Goal: Information Seeking & Learning: Check status

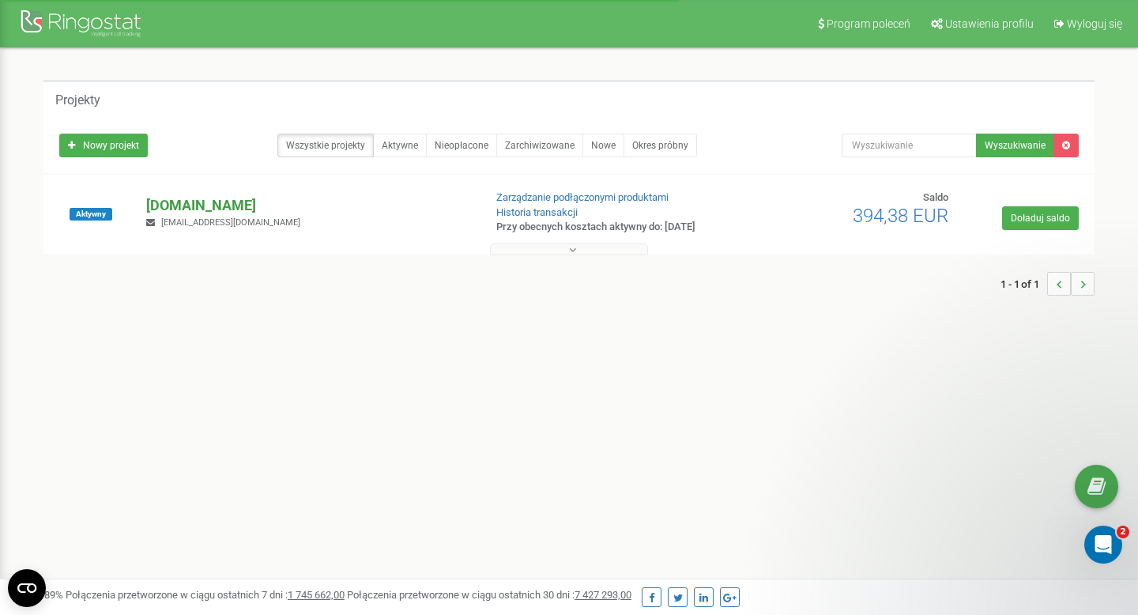
click at [194, 209] on p "[DOMAIN_NAME]" at bounding box center [308, 205] width 324 height 21
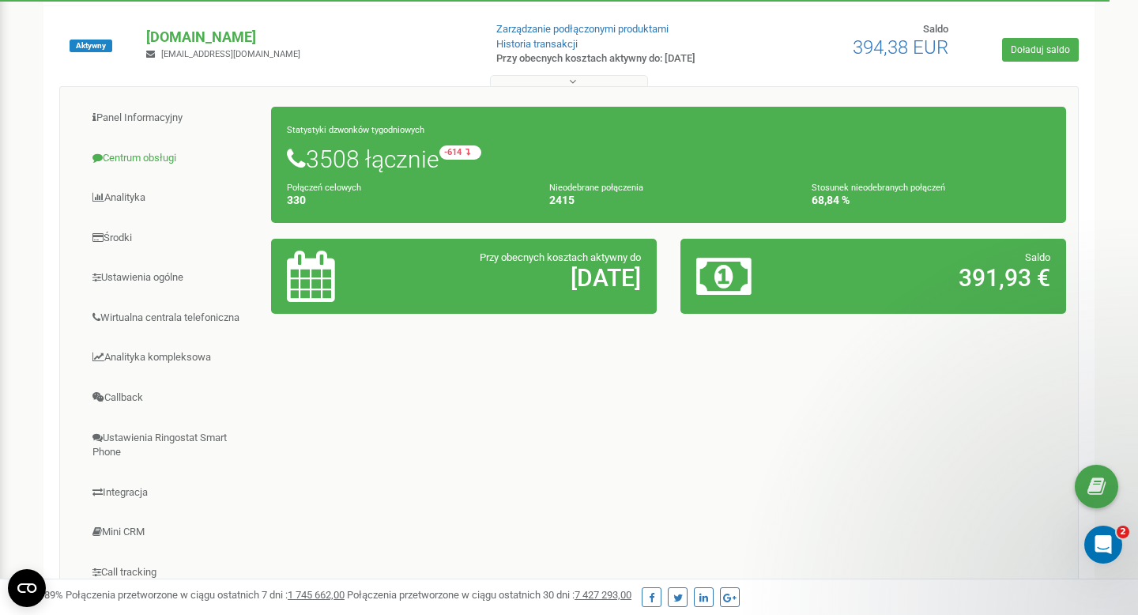
scroll to position [161, 0]
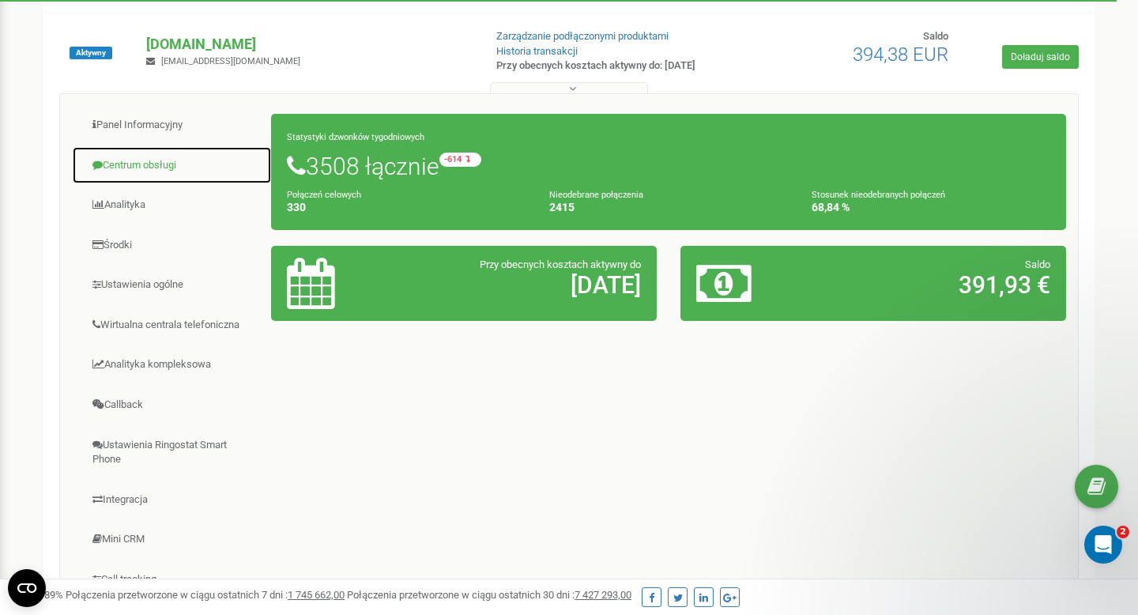
click at [160, 167] on link "Centrum obsługi" at bounding box center [172, 165] width 200 height 39
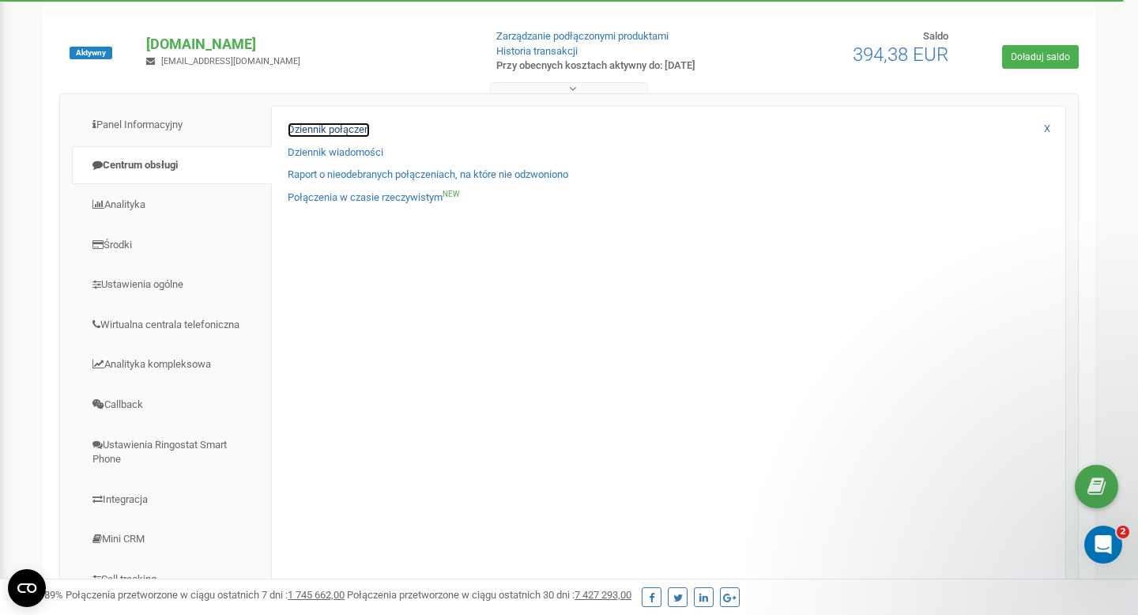
click at [326, 128] on link "Dziennik połączeń" at bounding box center [329, 129] width 82 height 15
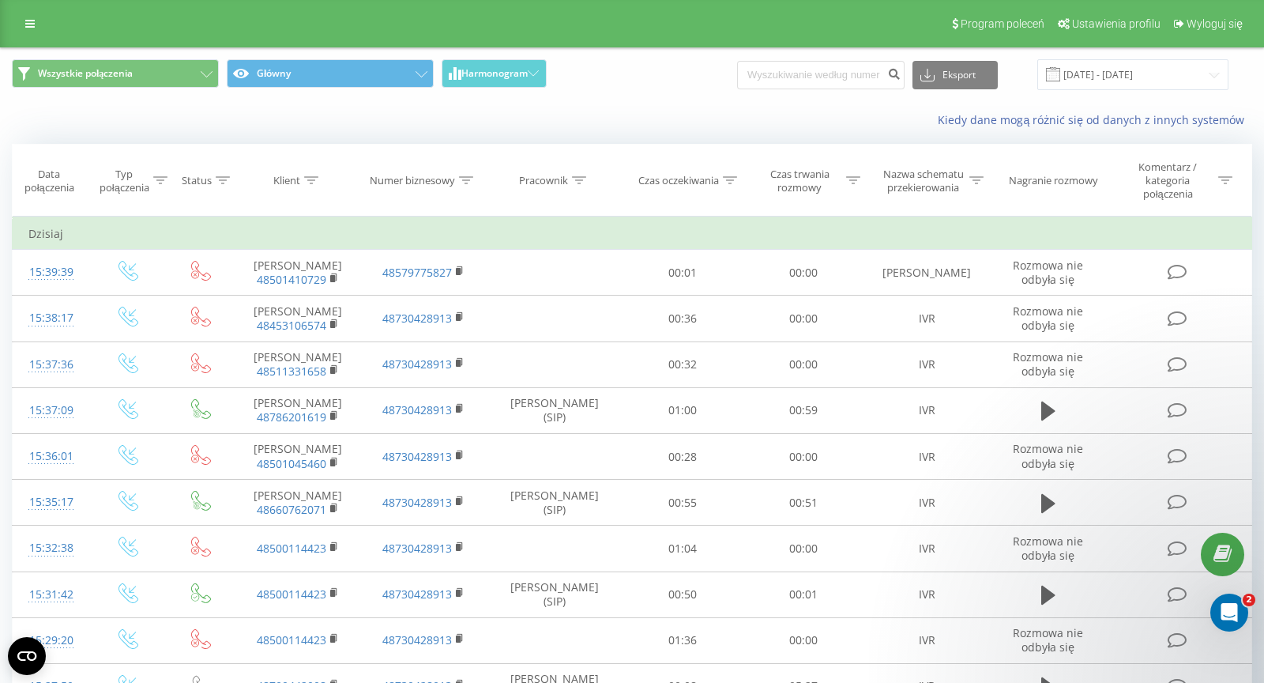
click at [405, 182] on div "Numer biznesowy" at bounding box center [412, 180] width 85 height 13
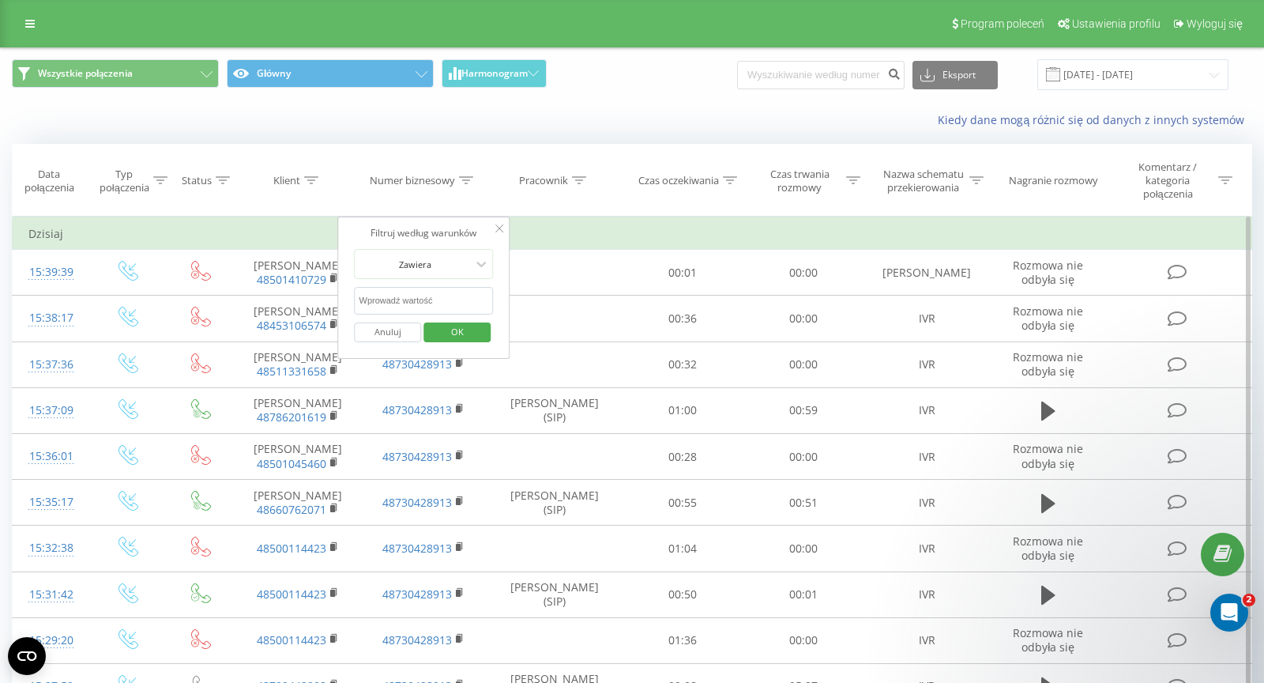
click at [435, 309] on input "text" at bounding box center [424, 301] width 139 height 28
paste input "509718150"
type input "509718150"
click at [449, 325] on span "OK" at bounding box center [457, 331] width 44 height 24
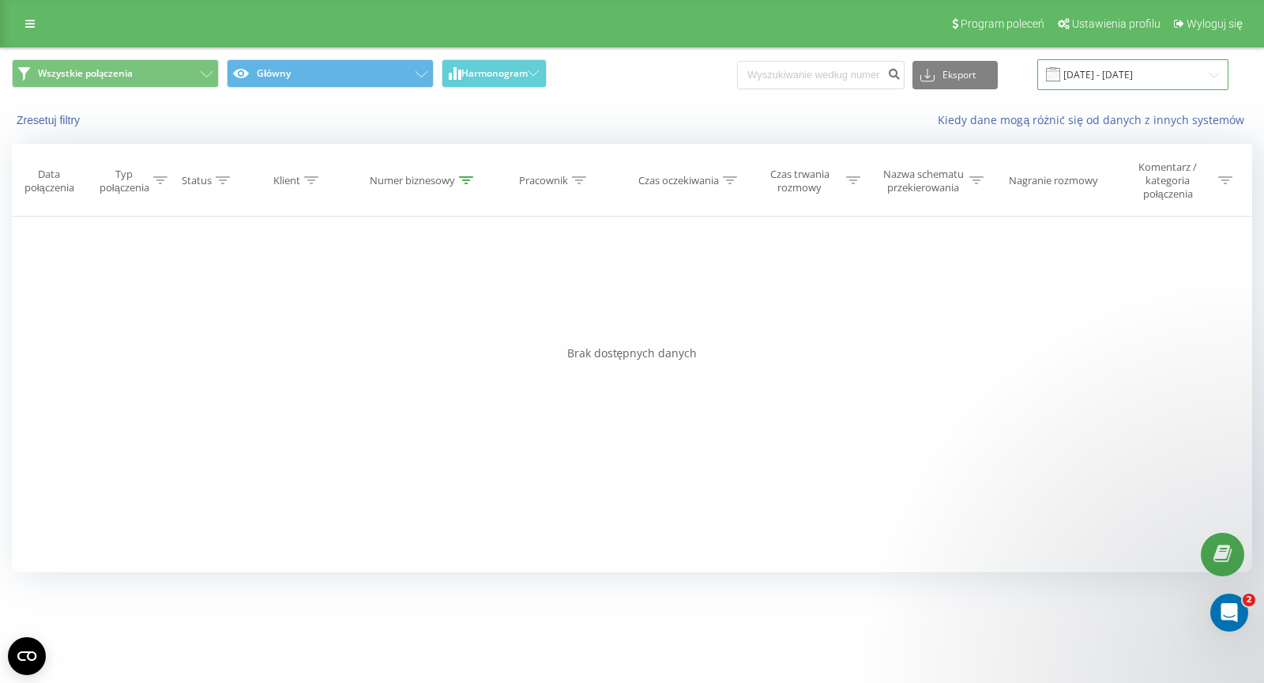
click at [1138, 85] on input "23.08.2025 - 23.09.2025" at bounding box center [1133, 74] width 191 height 31
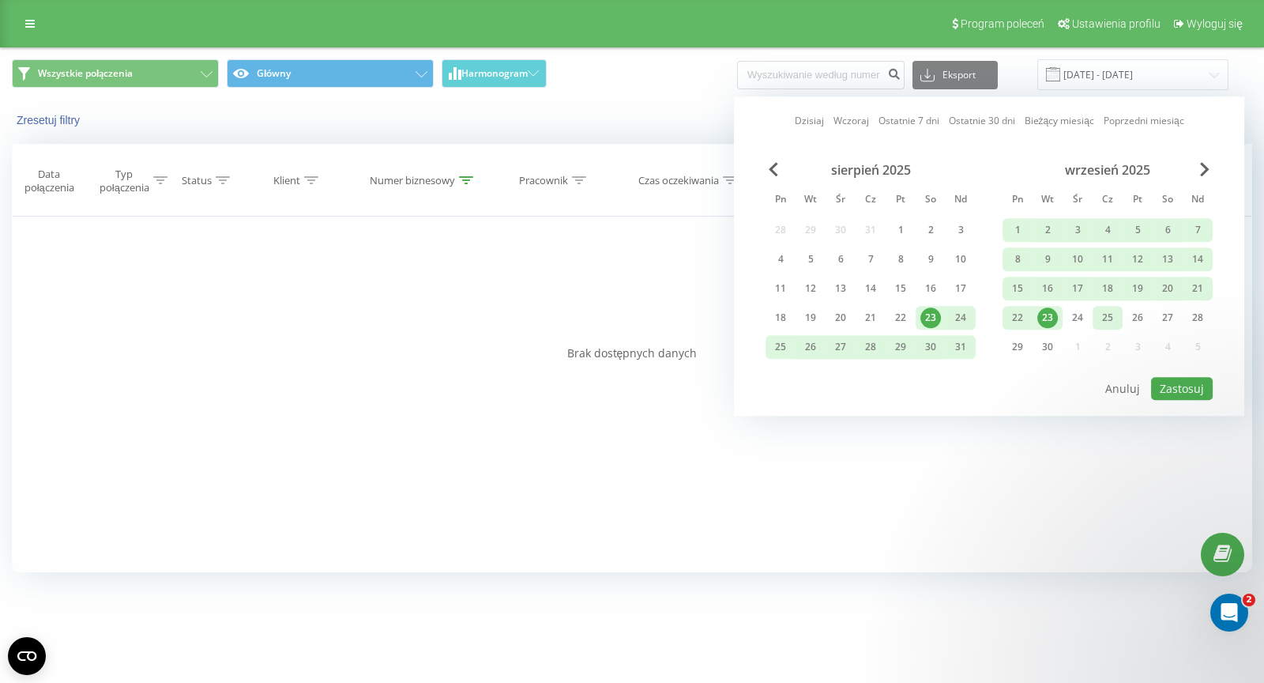
click at [1105, 306] on div "25" at bounding box center [1108, 318] width 30 height 24
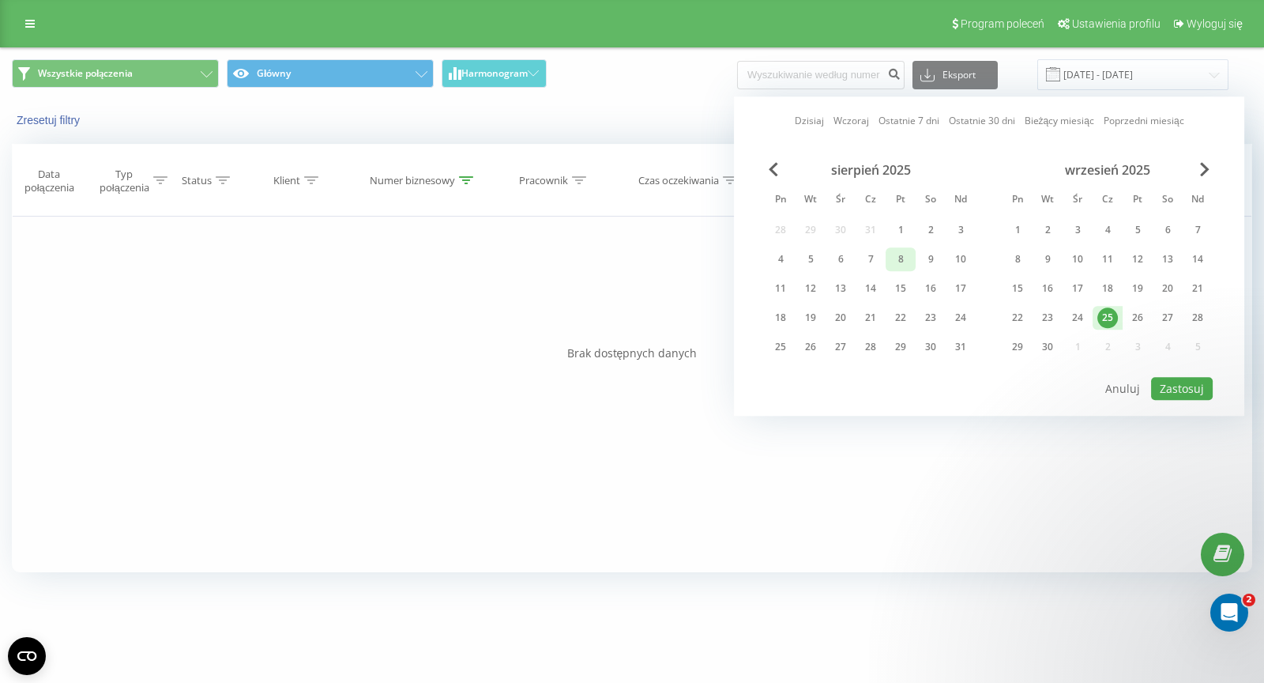
click at [897, 268] on div "8" at bounding box center [901, 259] width 21 height 21
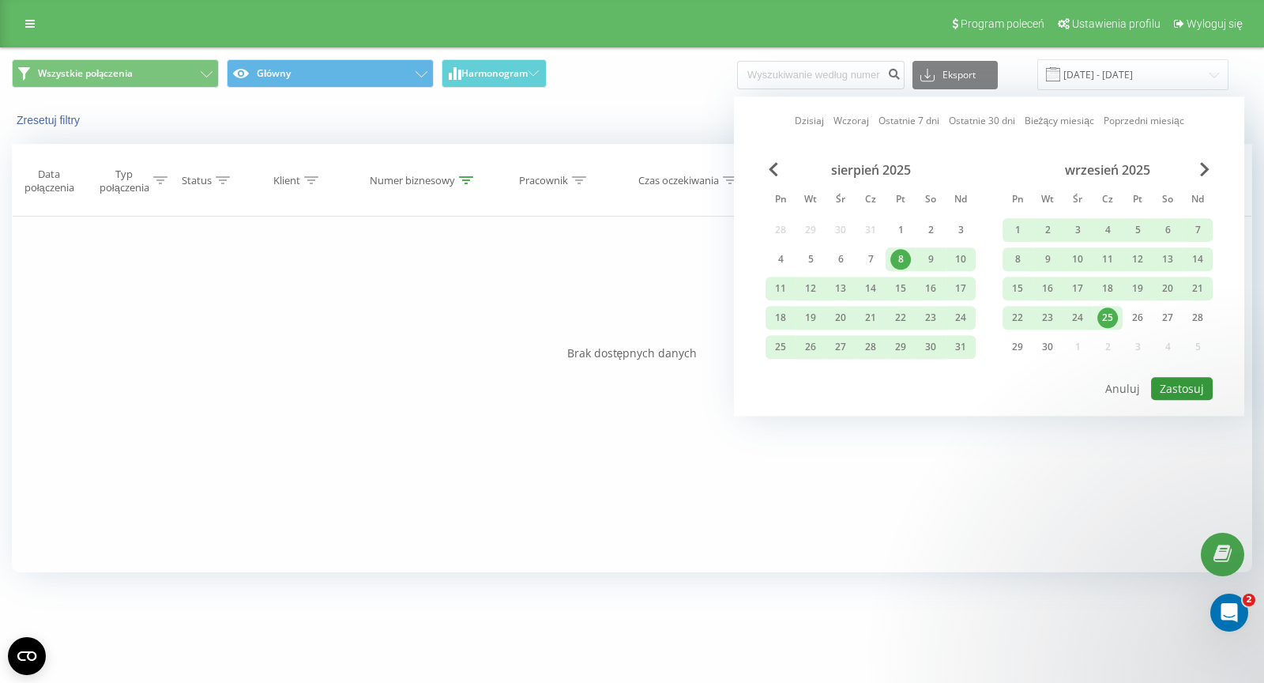
click at [1169, 381] on button "Zastosuj" at bounding box center [1182, 388] width 62 height 23
type input "08.08.2025 - 25.09.2025"
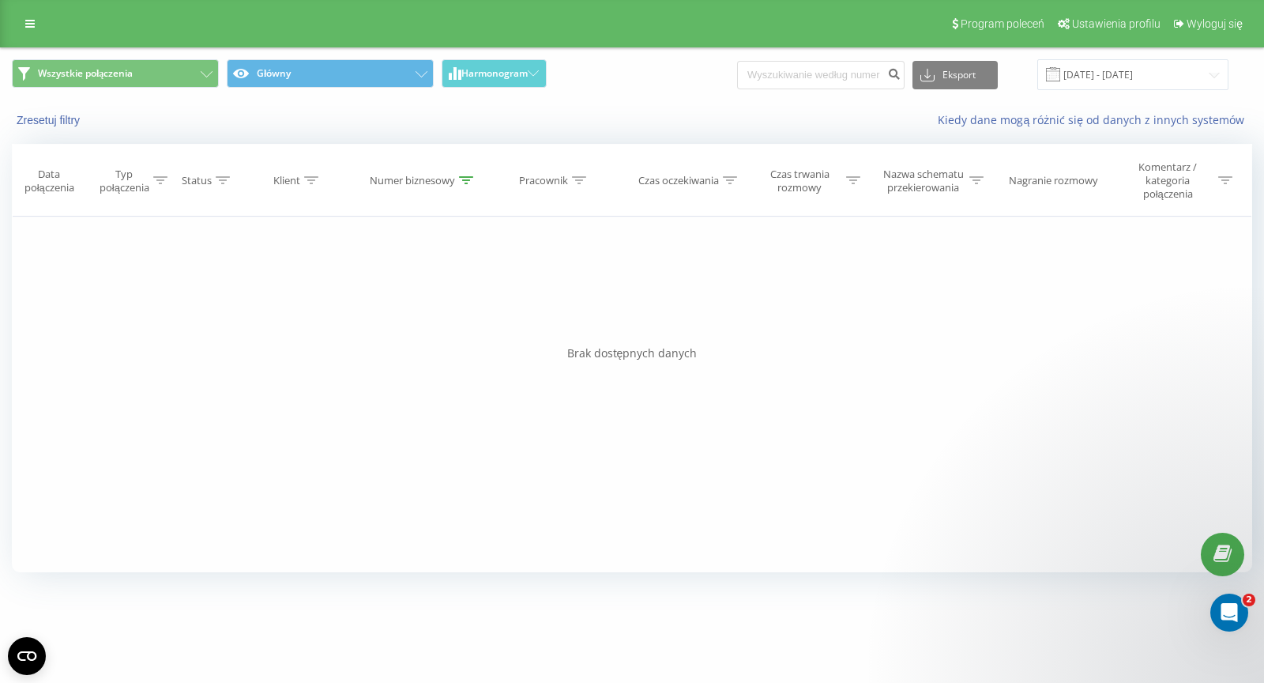
click at [402, 184] on div "Numer biznesowy" at bounding box center [412, 180] width 85 height 13
click at [288, 183] on div "Klient" at bounding box center [286, 180] width 27 height 13
click at [321, 292] on input "text" at bounding box center [297, 301] width 139 height 28
paste input "48509718150"
click at [263, 298] on input "48509718150" at bounding box center [297, 301] width 139 height 28
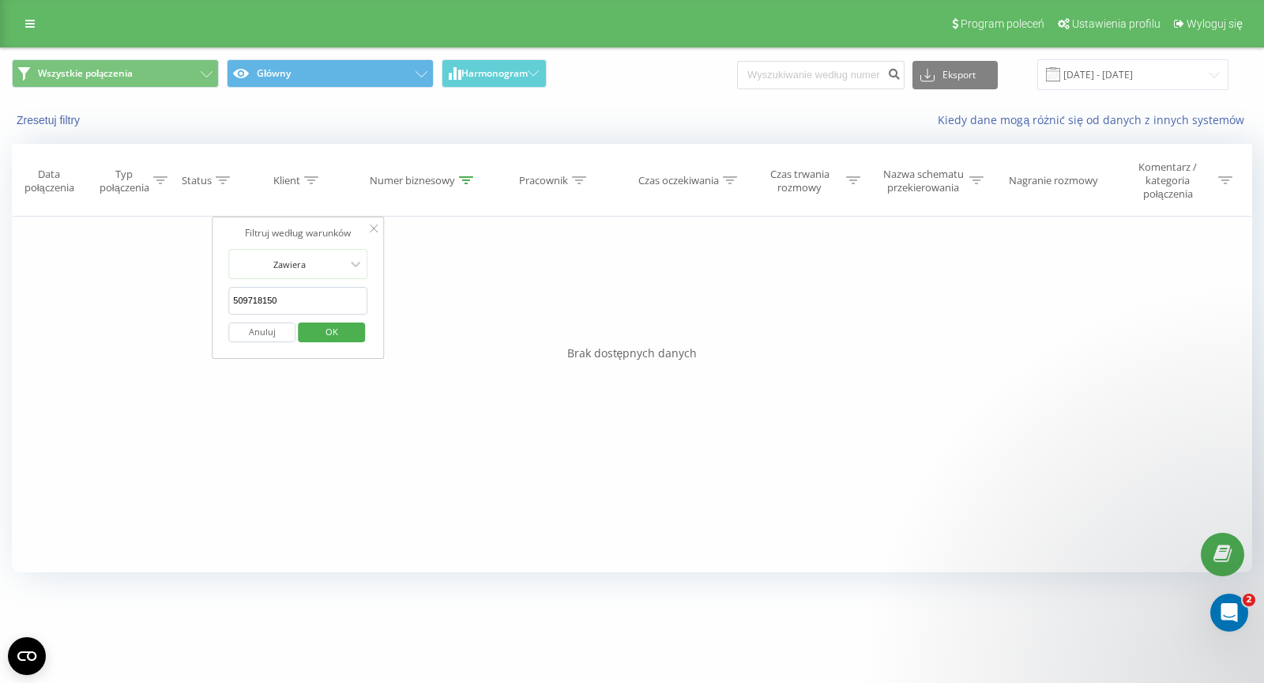
type input "509718150"
click button "OK" at bounding box center [331, 332] width 67 height 20
click at [435, 183] on div "Numer biznesowy" at bounding box center [412, 180] width 85 height 13
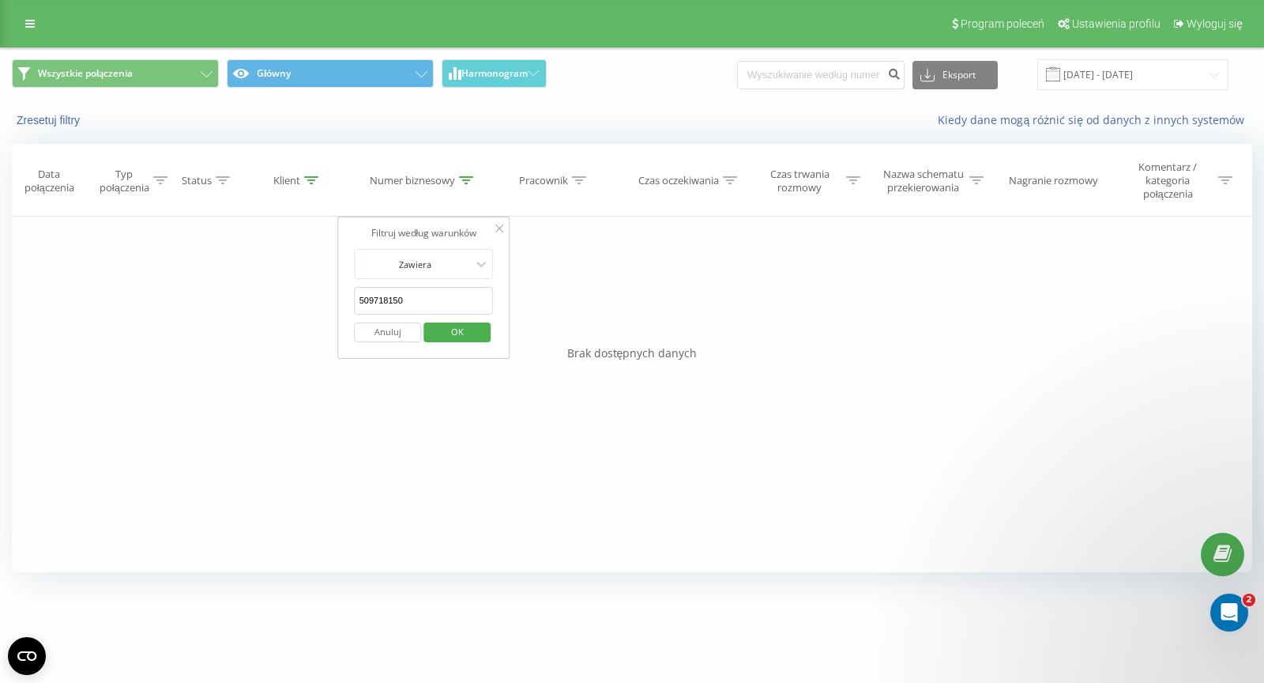
click at [435, 303] on input "509718150" at bounding box center [424, 301] width 139 height 28
click button "OK" at bounding box center [457, 332] width 67 height 20
click at [579, 183] on div at bounding box center [579, 180] width 14 height 13
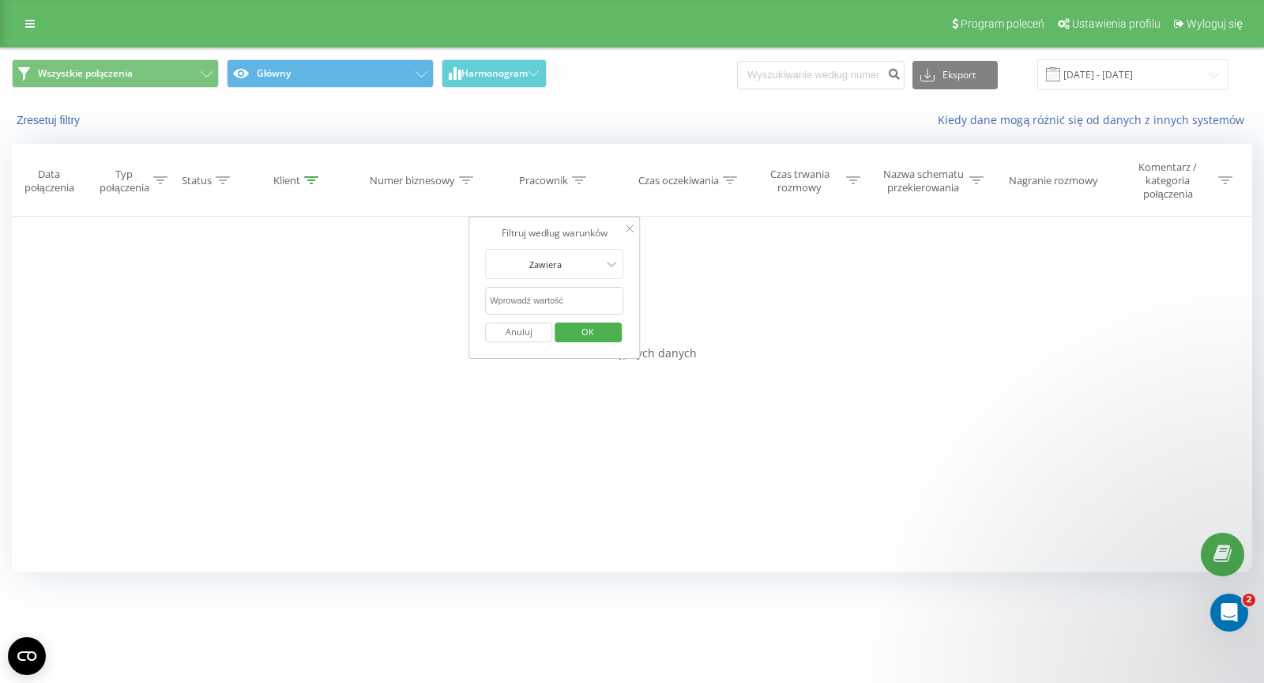
click at [300, 182] on div "Klient" at bounding box center [295, 180] width 45 height 13
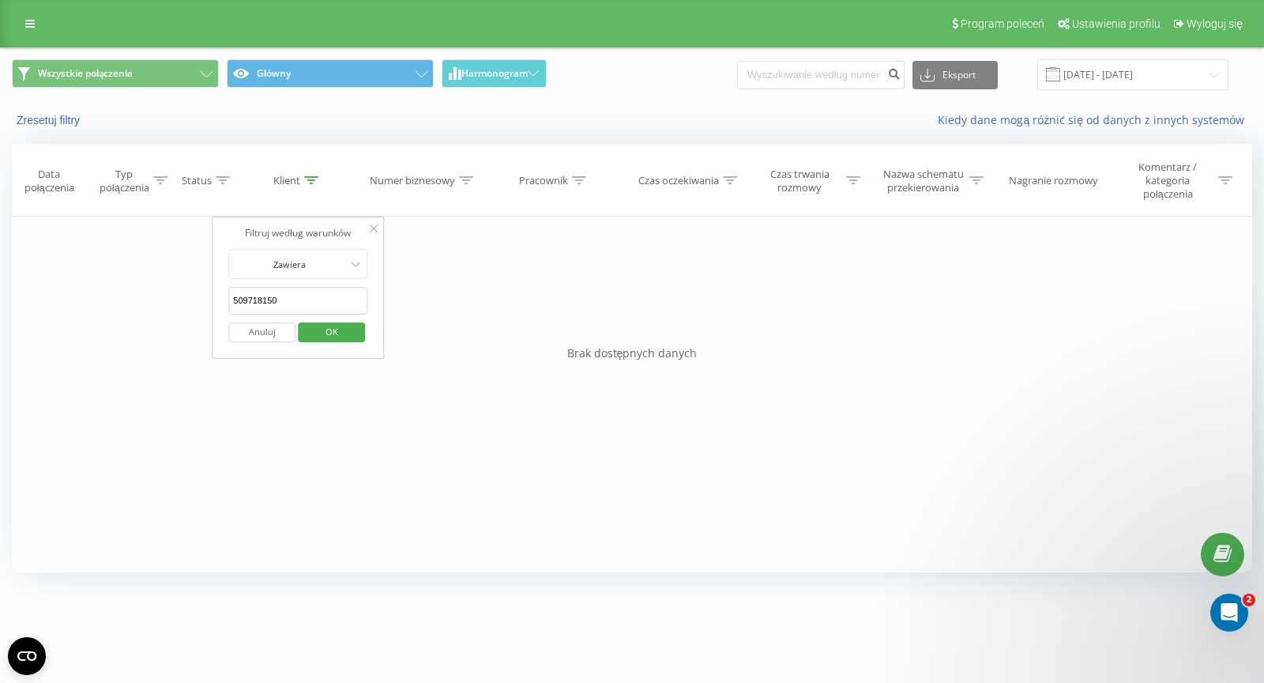
click at [349, 333] on span "OK" at bounding box center [332, 331] width 44 height 24
click at [298, 177] on div "Klient" at bounding box center [286, 180] width 27 height 13
click at [360, 328] on button "OK" at bounding box center [331, 332] width 67 height 20
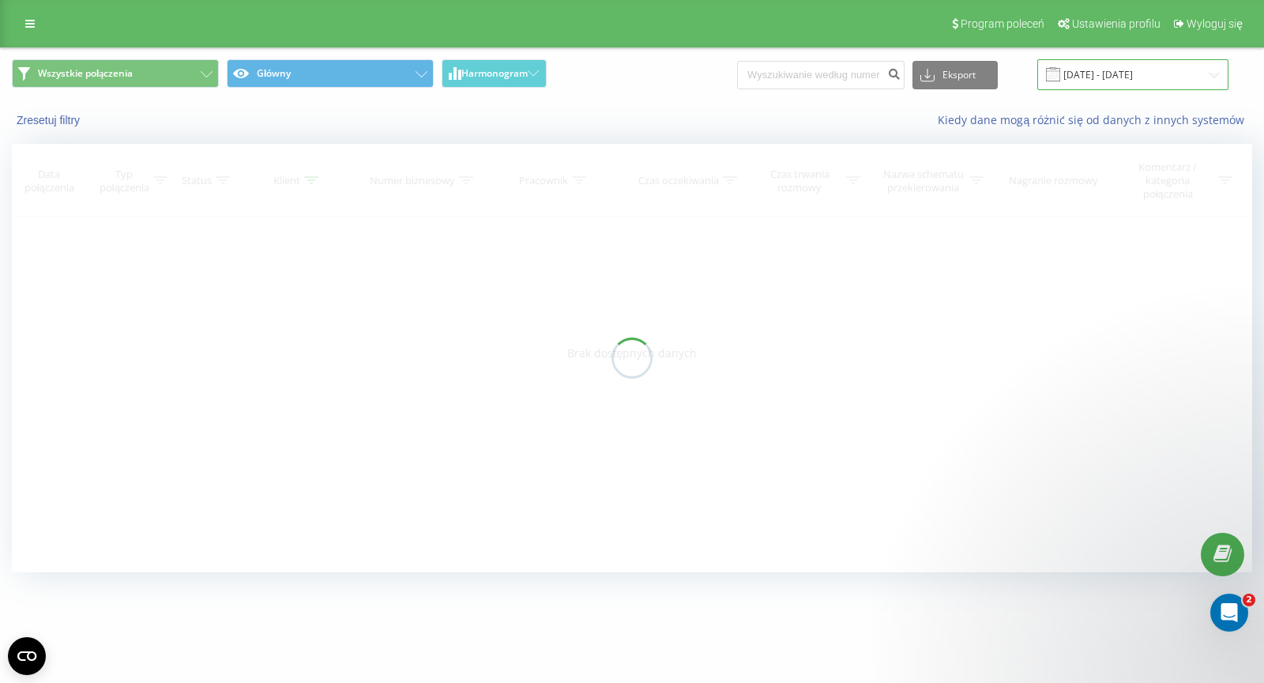
click at [1169, 68] on input "08.08.2025 - 25.09.2025" at bounding box center [1133, 74] width 191 height 31
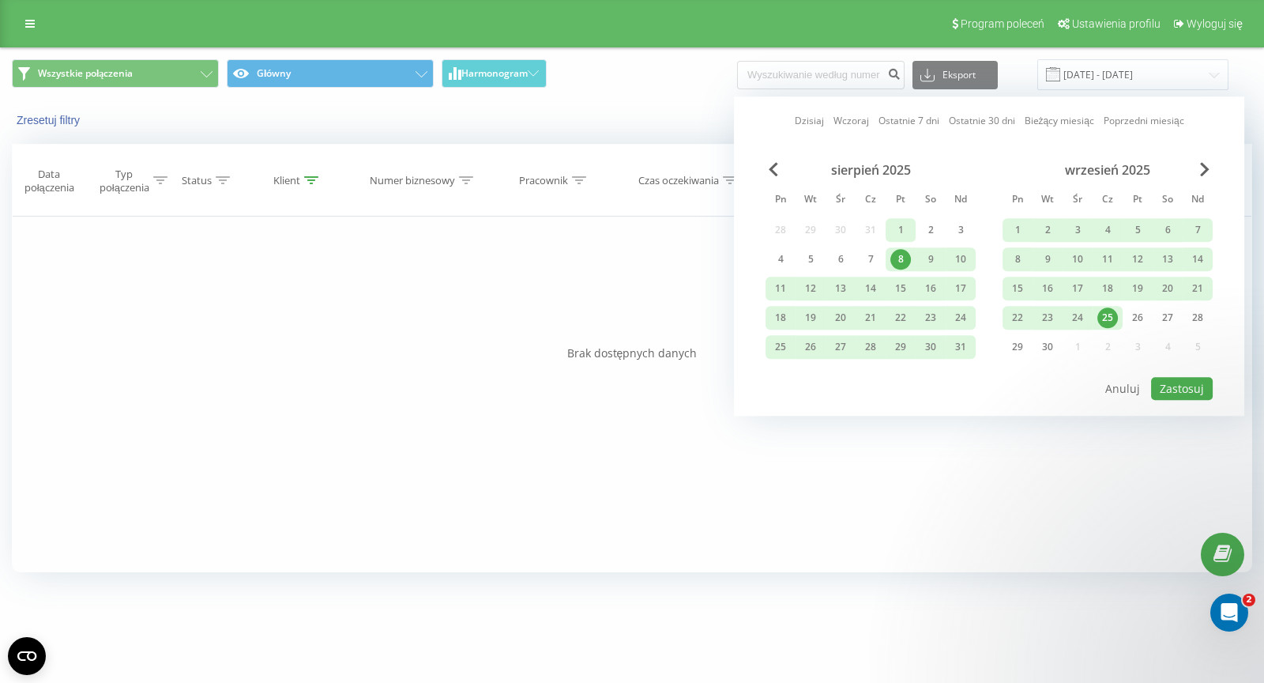
click at [898, 232] on div "1" at bounding box center [901, 230] width 21 height 21
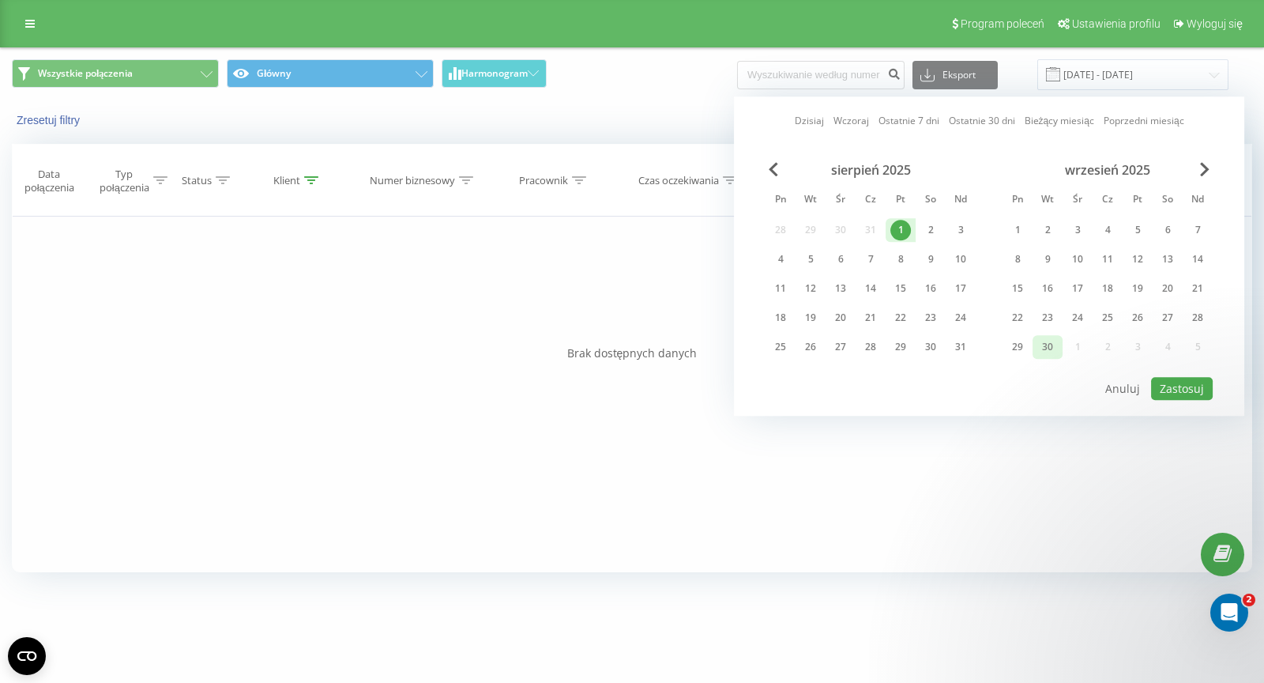
click at [1044, 345] on div "30" at bounding box center [1048, 347] width 21 height 21
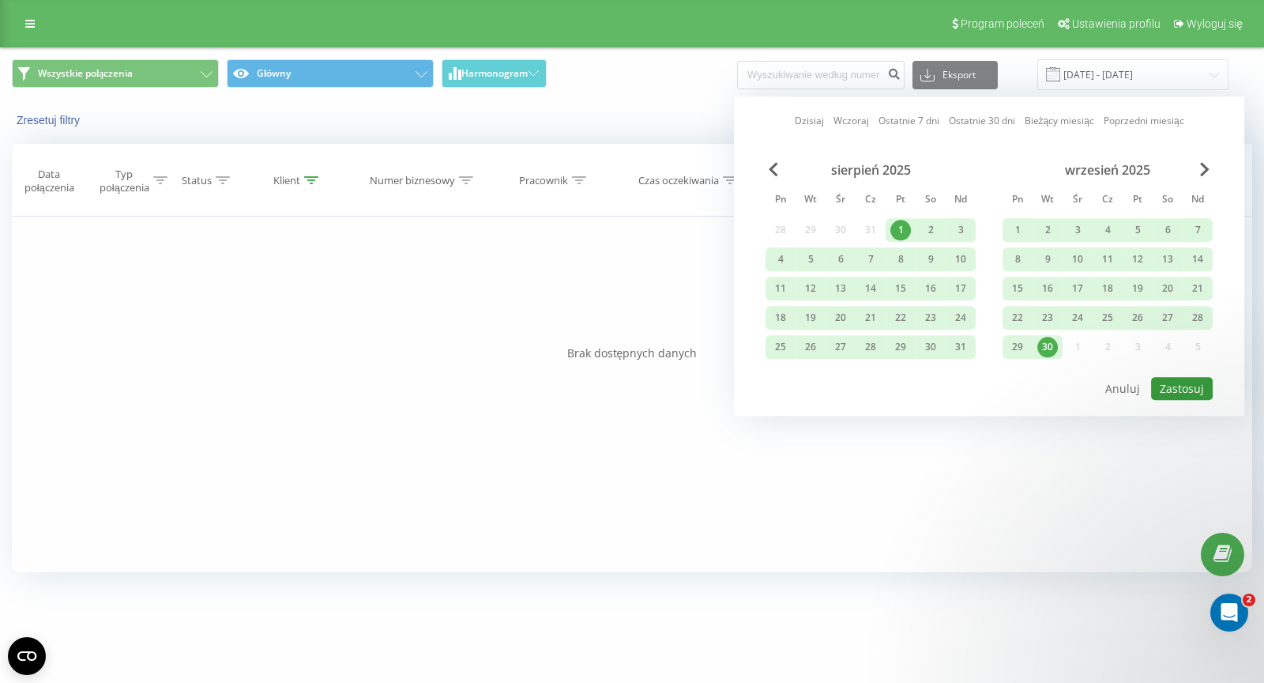
click at [1198, 389] on button "Zastosuj" at bounding box center [1182, 388] width 62 height 23
type input "01.08.2025 - 30.09.2025"
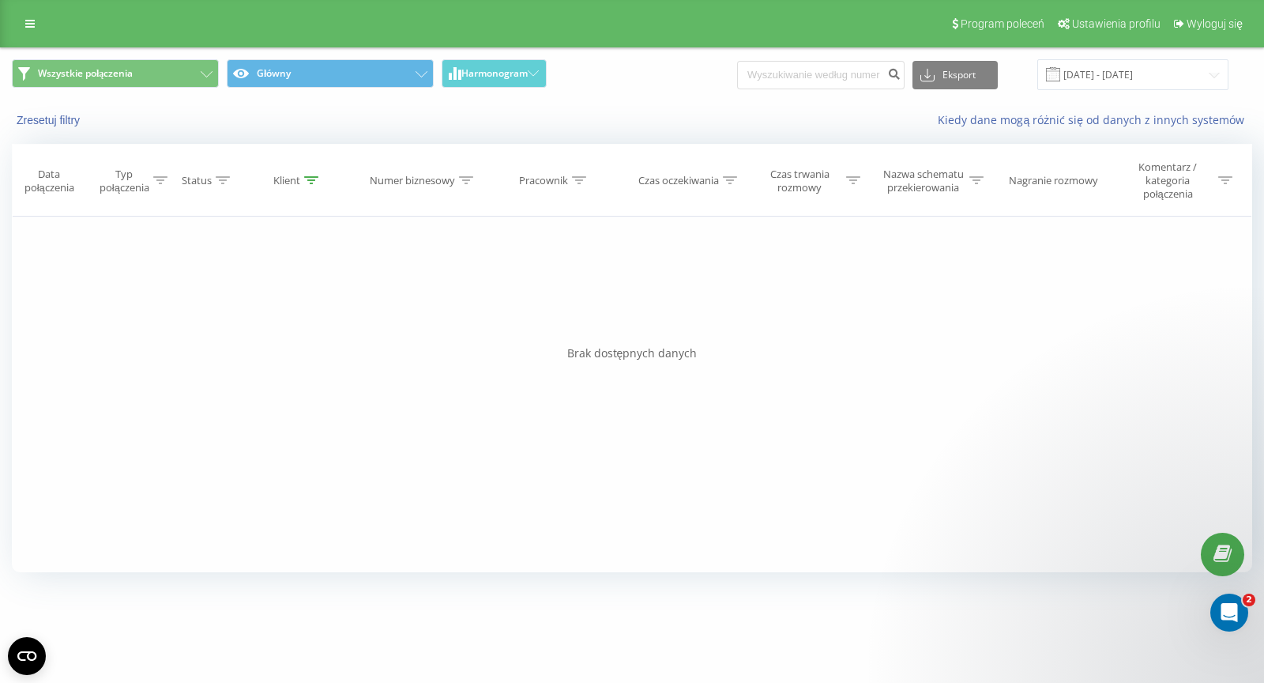
click at [289, 179] on div "Klient" at bounding box center [286, 180] width 27 height 13
click at [311, 301] on input "509718150" at bounding box center [297, 301] width 139 height 28
click button "OK" at bounding box center [331, 332] width 67 height 20
